Goal: Check status: Check status

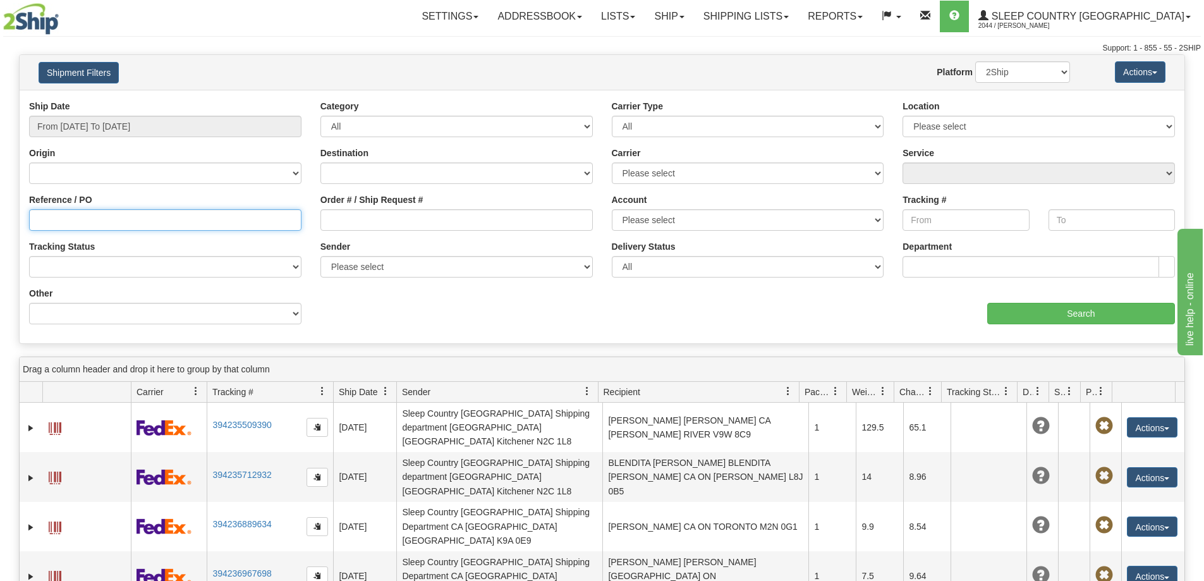
click at [224, 214] on input "Reference / PO" at bounding box center [165, 219] width 272 height 21
paste input "1060993"
type input "1060993"
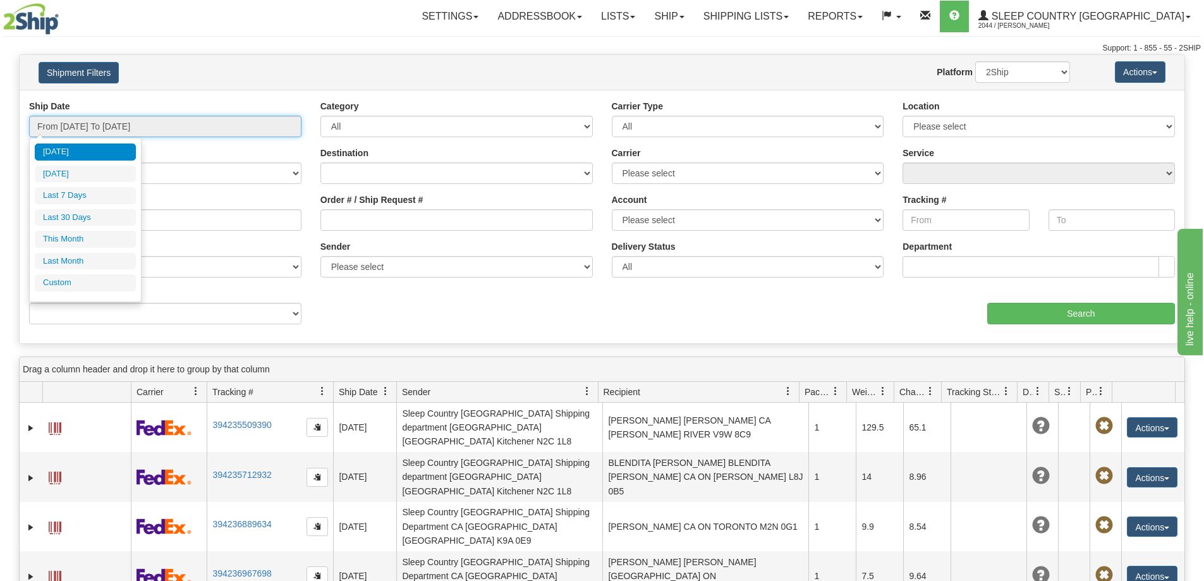
click at [174, 131] on input "From [DATE] To [DATE]" at bounding box center [165, 126] width 272 height 21
click at [106, 217] on li "Last 30 Days" at bounding box center [85, 217] width 101 height 17
type input "From [DATE] To [DATE]"
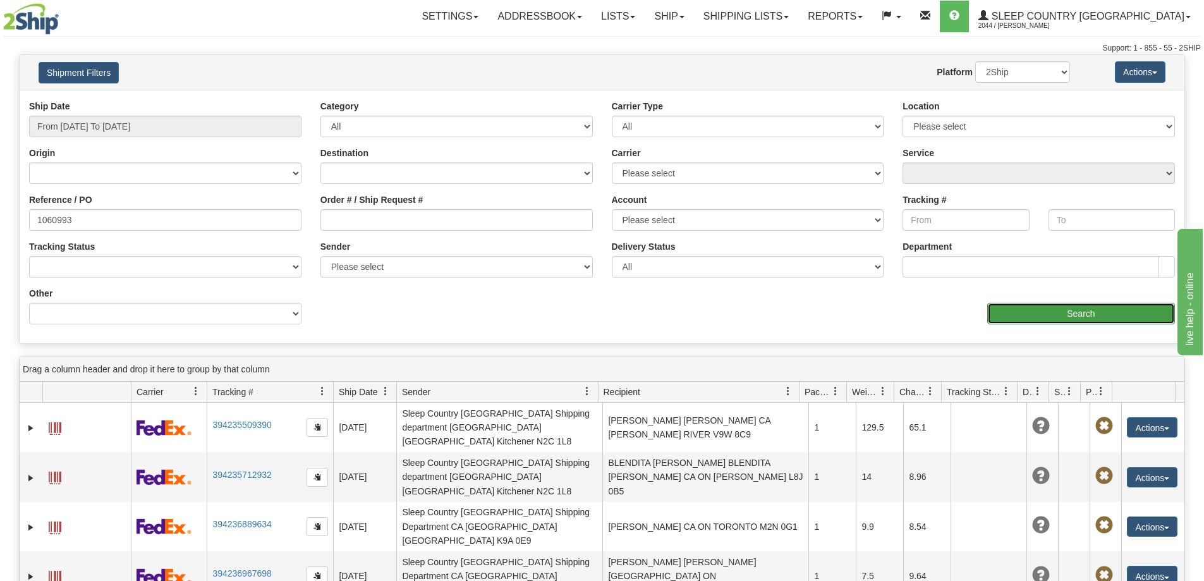
click at [1048, 305] on input "Search" at bounding box center [1081, 313] width 188 height 21
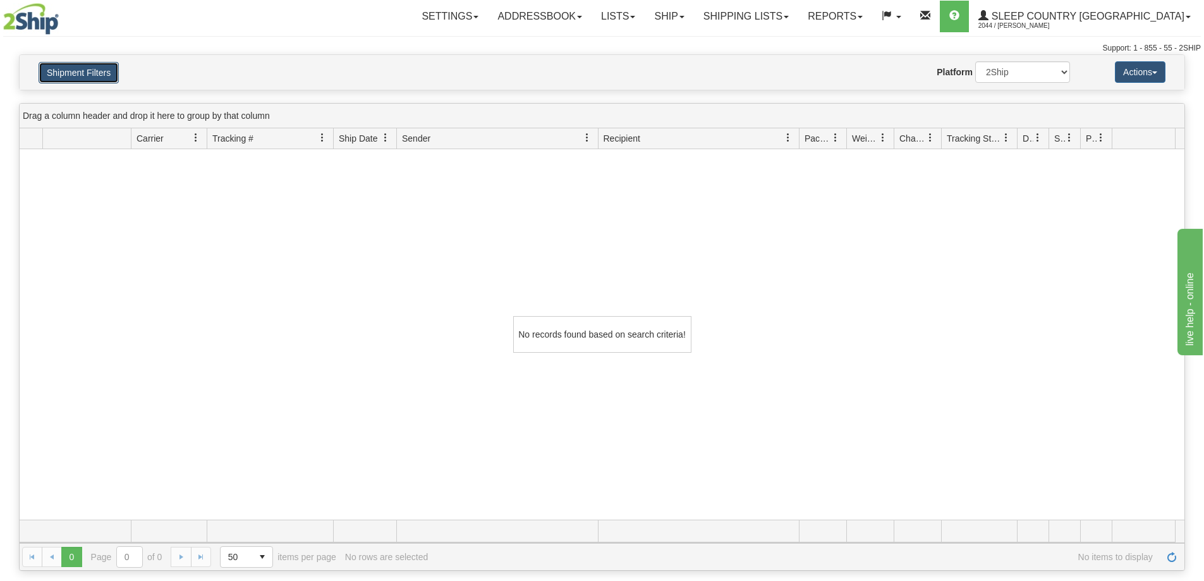
click at [82, 74] on button "Shipment Filters" at bounding box center [79, 72] width 80 height 21
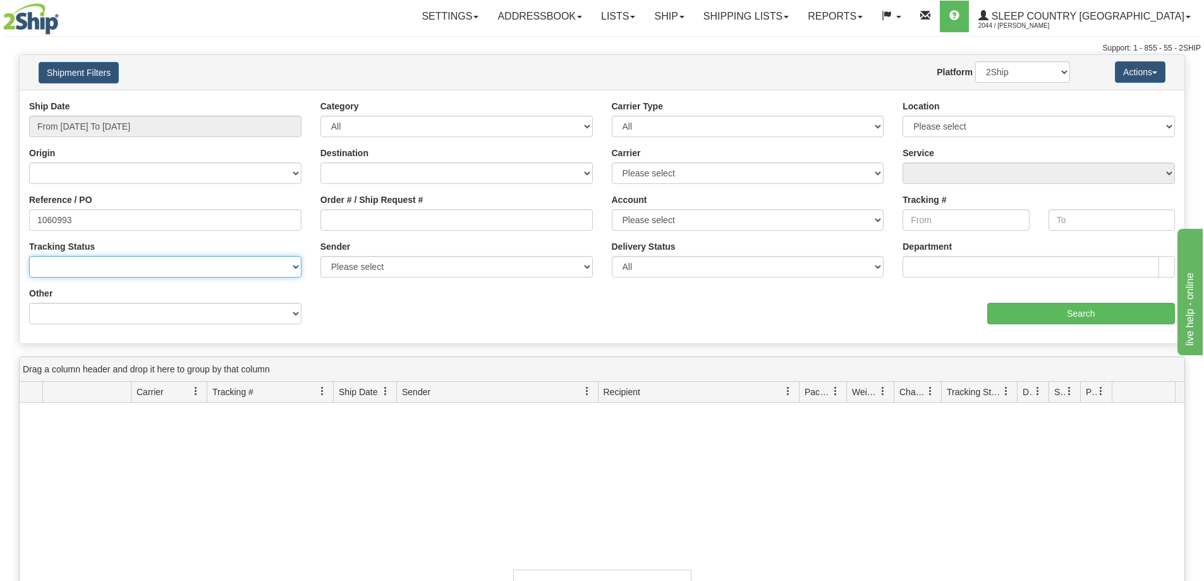
click at [248, 275] on select "No Tracking Info Delivered In Transit Out For Delivery Exception Partial Delive…" at bounding box center [165, 266] width 272 height 21
click at [252, 269] on select "No Tracking Info Delivered In Transit Out For Delivery Exception Partial Delive…" at bounding box center [165, 266] width 272 height 21
